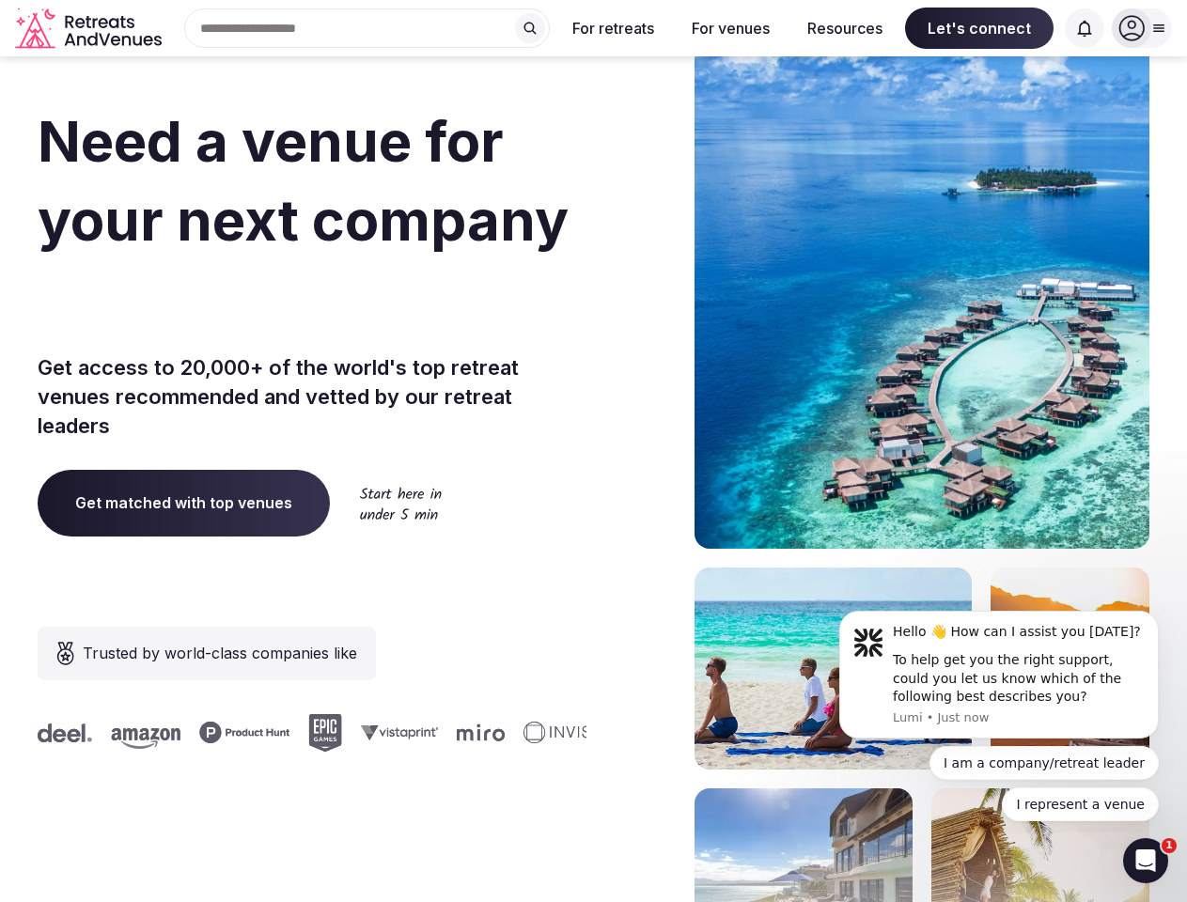
click at [593, 451] on div "Need a venue for your next company retreat? Get access to 20,000+ of the world'…" at bounding box center [594, 562] width 1112 height 1133
click at [367, 28] on div "Search Popular Destinations [GEOGRAPHIC_DATA], [GEOGRAPHIC_DATA] [GEOGRAPHIC_DA…" at bounding box center [359, 27] width 381 height 39
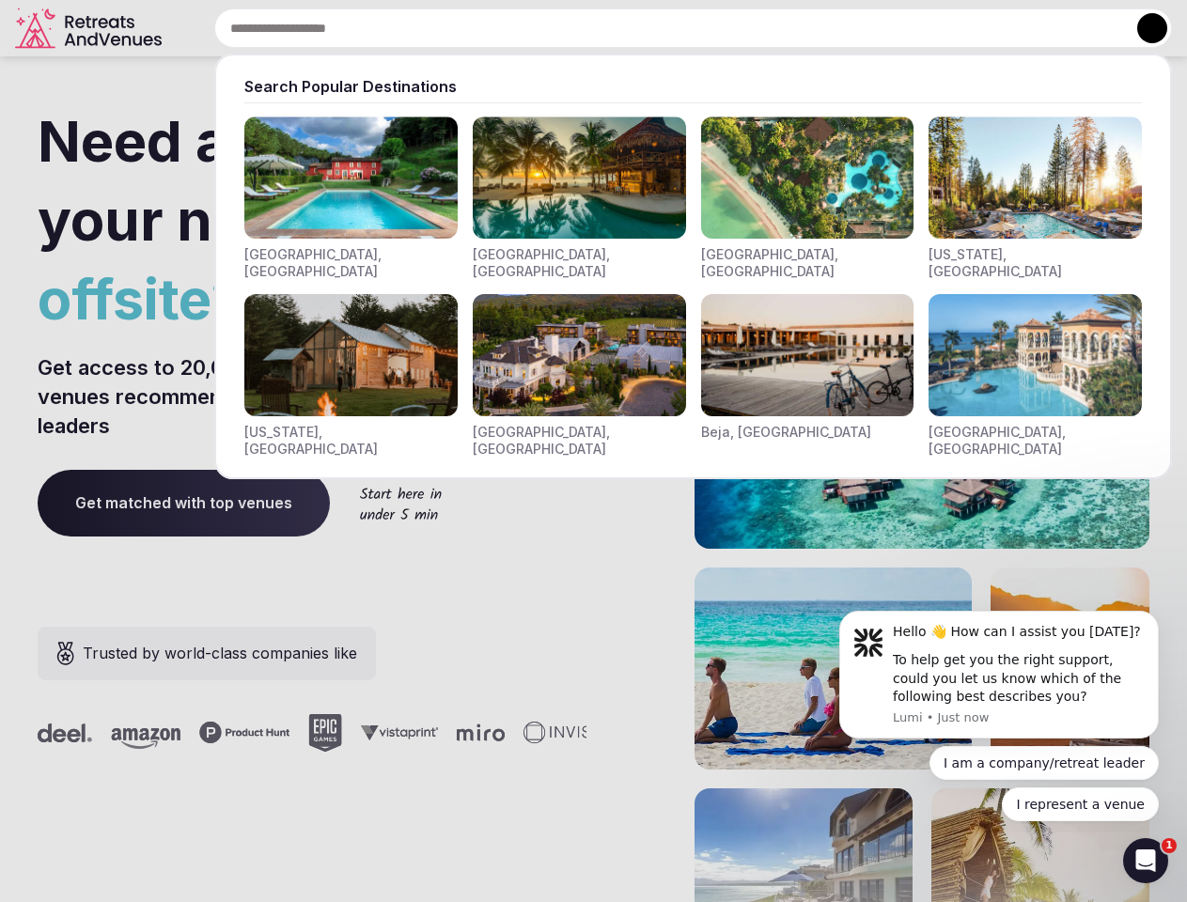
click at [530, 28] on input "text" at bounding box center [693, 27] width 958 height 39
click at [614, 28] on input "text" at bounding box center [693, 27] width 958 height 39
click at [730, 28] on input "text" at bounding box center [693, 27] width 958 height 39
click at [845, 28] on input "text" at bounding box center [693, 27] width 958 height 39
click at [979, 28] on input "text" at bounding box center [693, 27] width 958 height 39
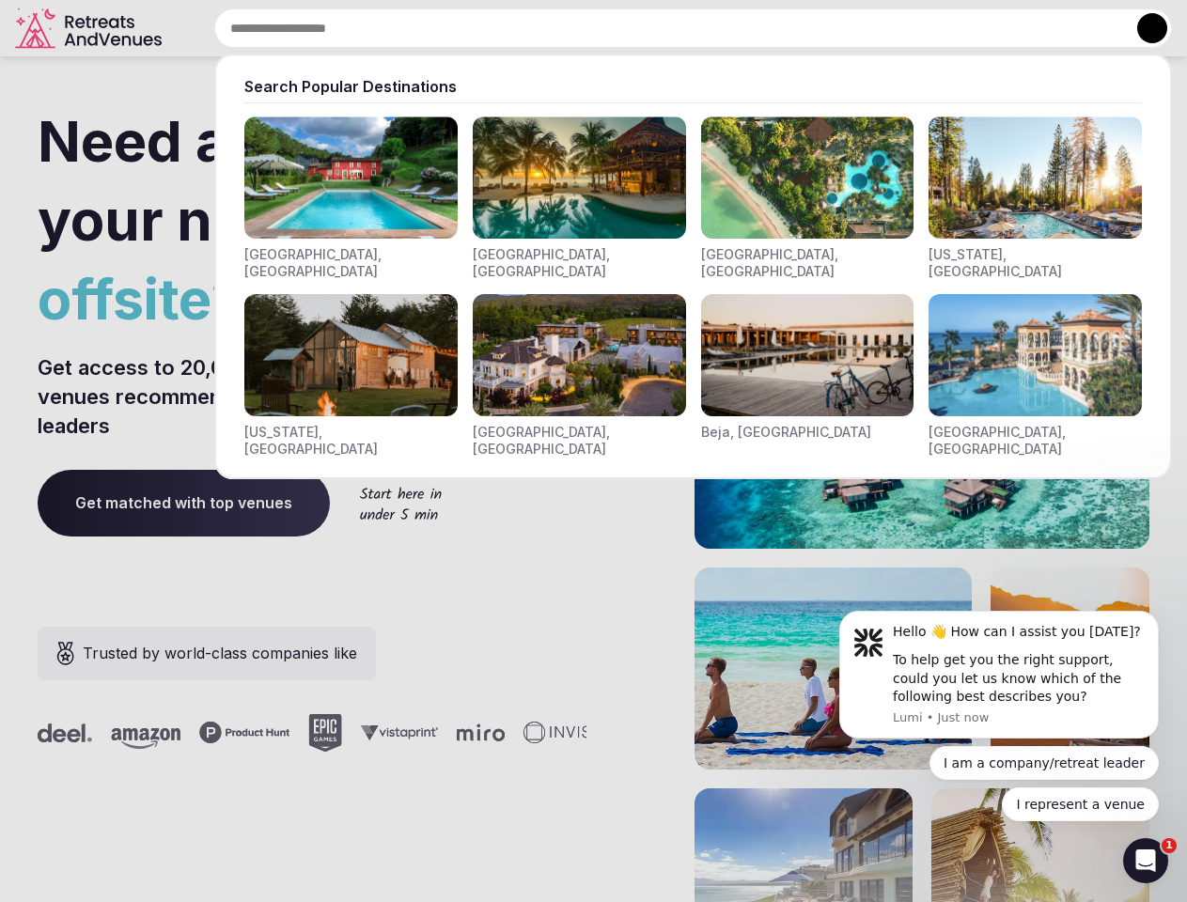
click at [1085, 28] on input "text" at bounding box center [693, 27] width 958 height 39
click at [1142, 28] on button at bounding box center [1152, 28] width 30 height 30
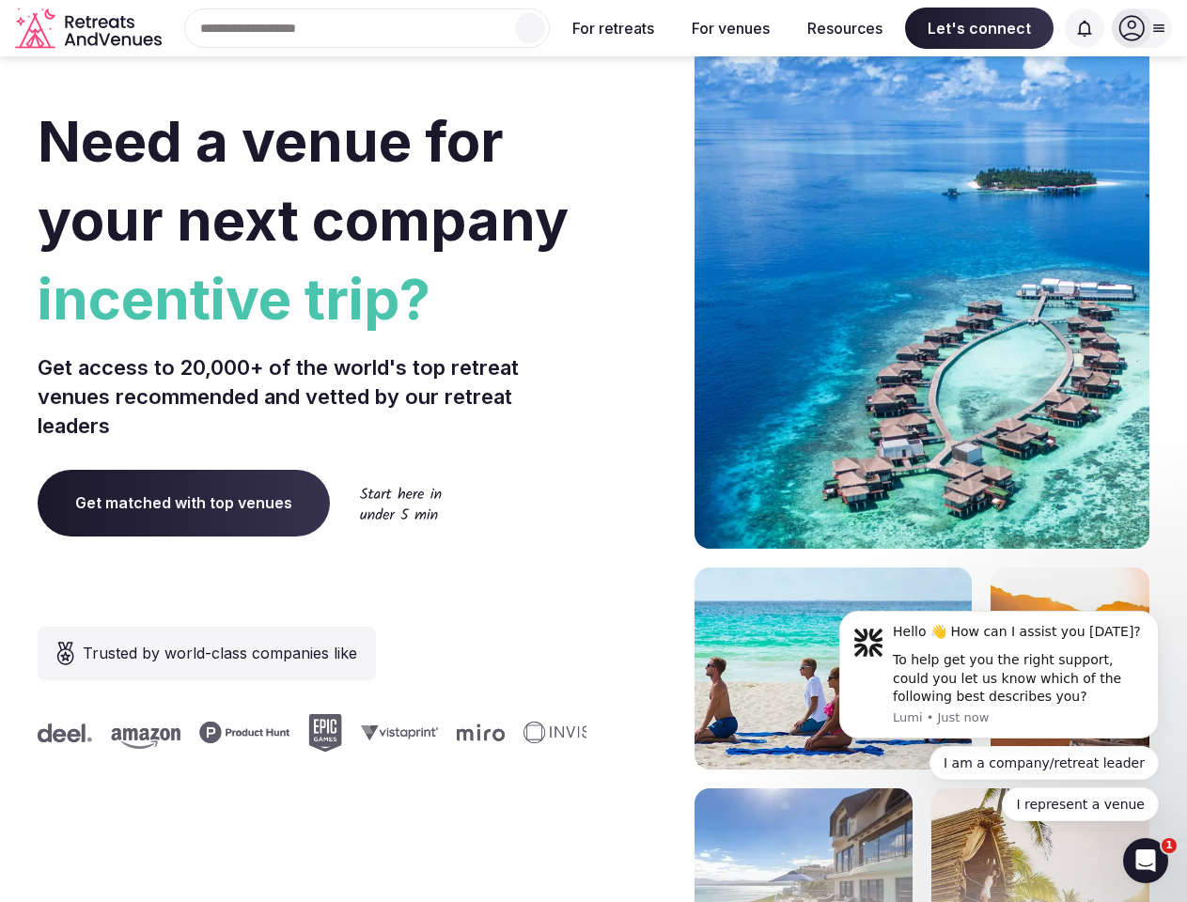
click at [999, 675] on div "To help get you the right support, could you let us know which of the following…" at bounding box center [1019, 678] width 252 height 55
